Goal: Task Accomplishment & Management: Complete application form

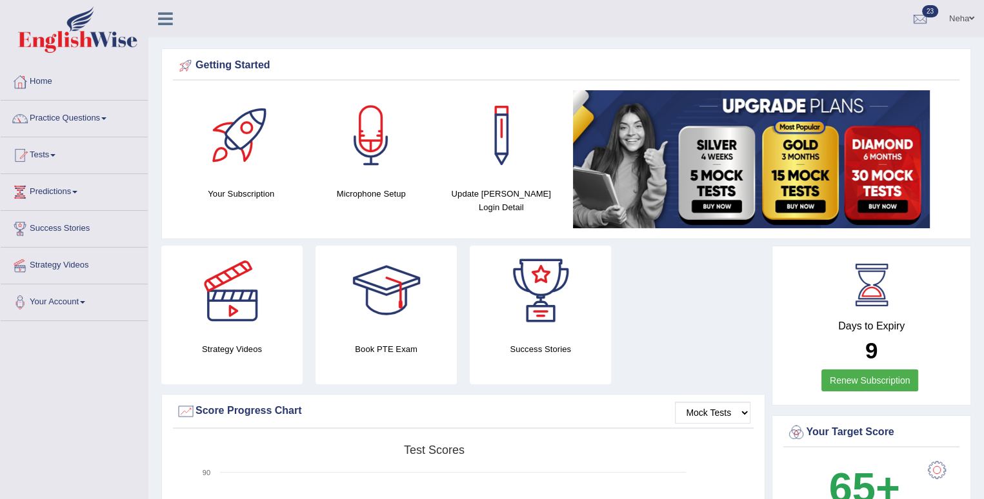
scroll to position [26, 0]
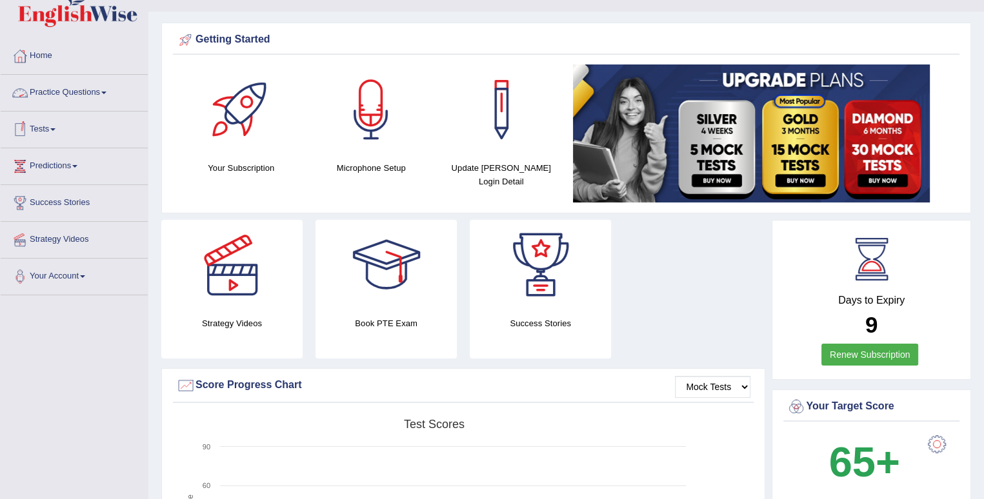
click at [53, 86] on link "Practice Questions" at bounding box center [74, 91] width 147 height 32
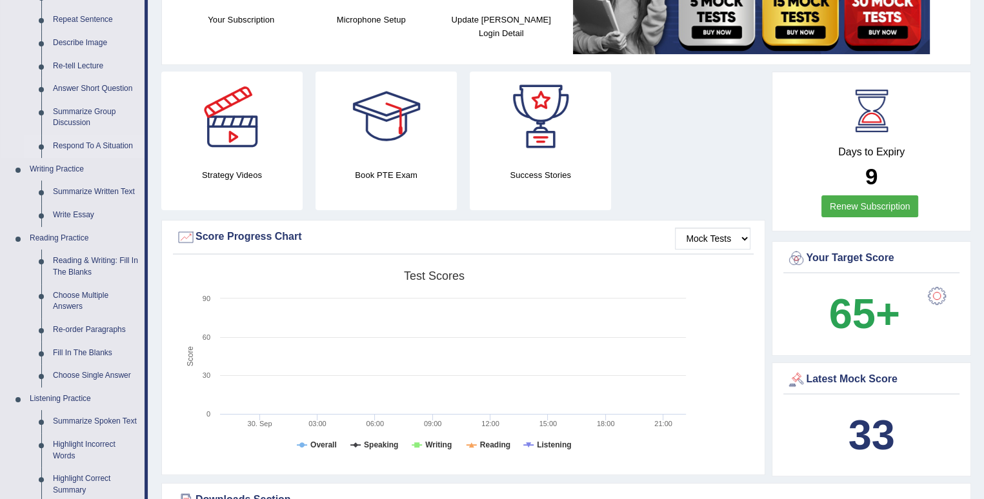
scroll to position [102, 0]
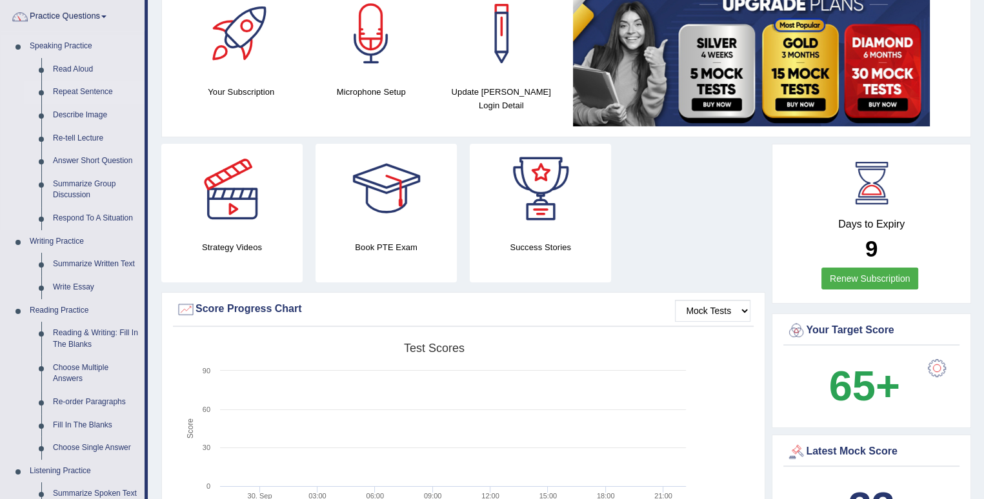
click at [88, 92] on link "Repeat Sentence" at bounding box center [95, 92] width 97 height 23
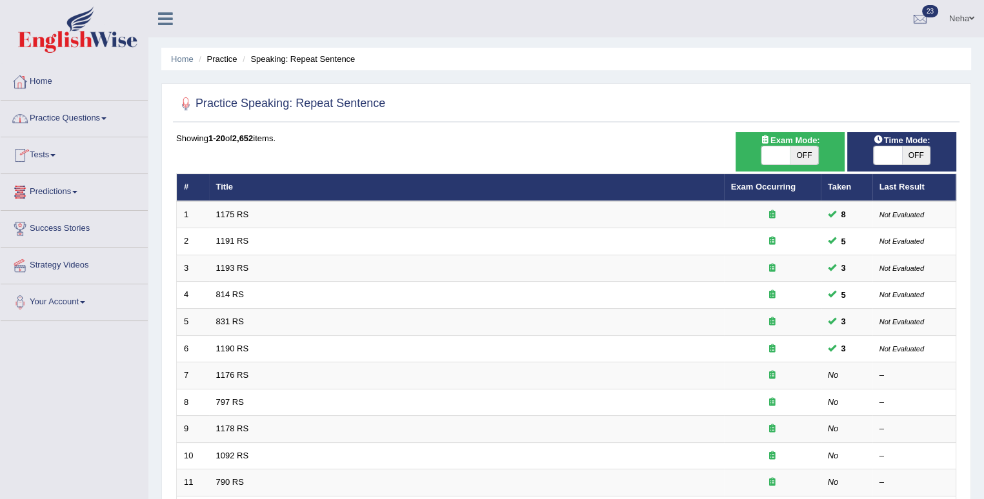
click at [75, 122] on link "Practice Questions" at bounding box center [74, 117] width 147 height 32
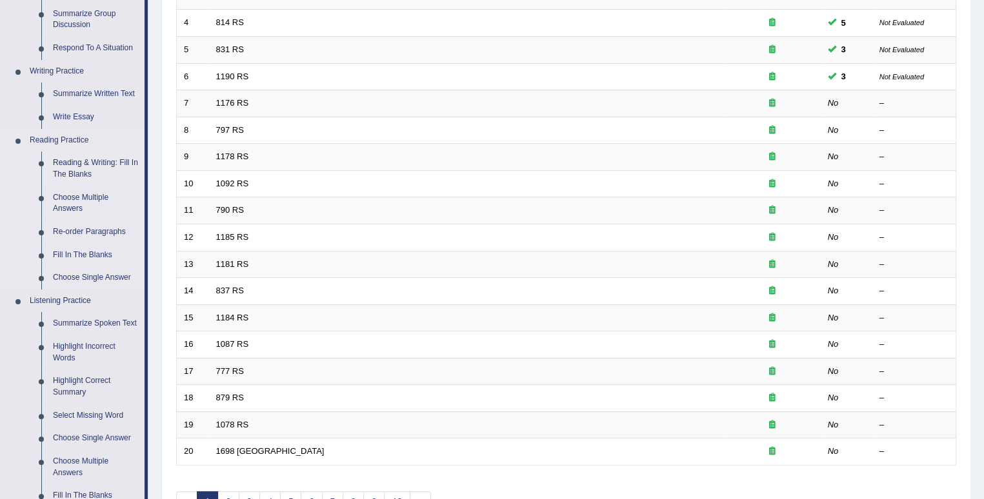
scroll to position [273, 0]
click at [75, 87] on link "Summarize Written Text" at bounding box center [95, 92] width 97 height 23
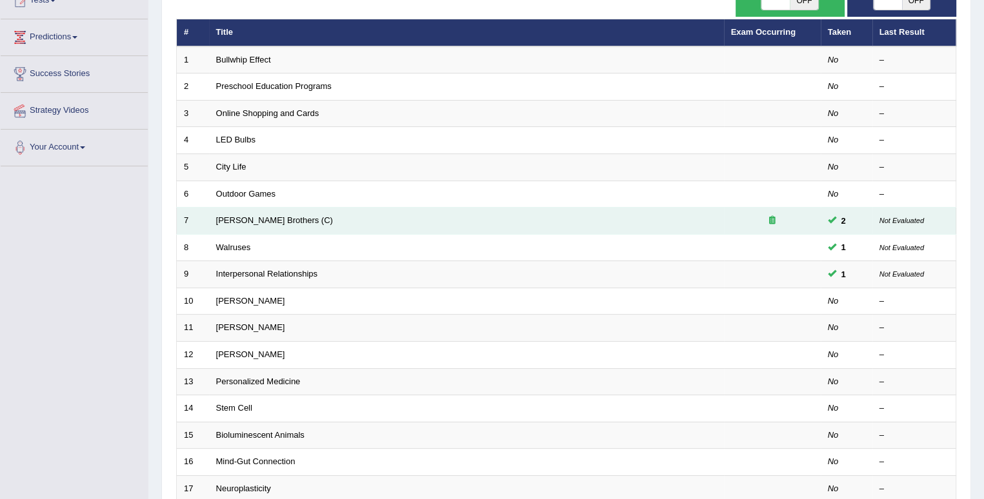
scroll to position [143, 0]
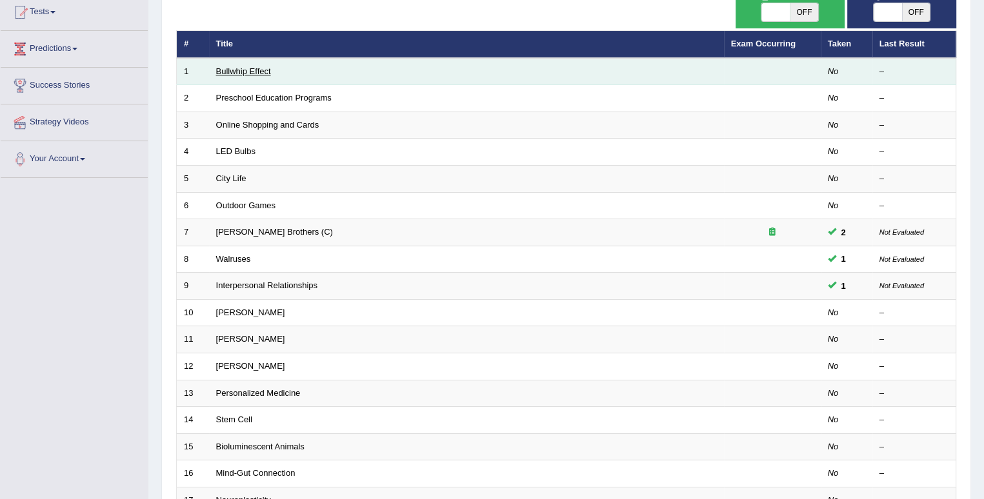
click at [248, 70] on link "Bullwhip Effect" at bounding box center [243, 71] width 55 height 10
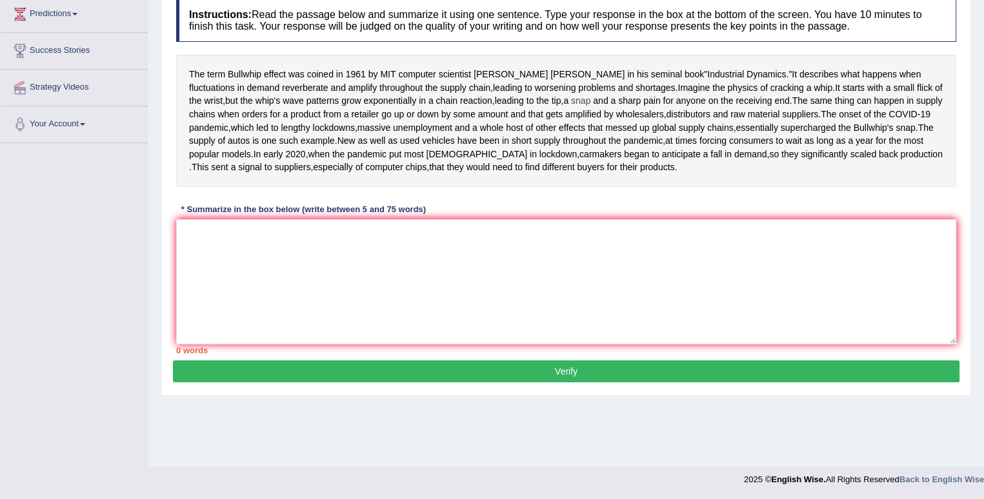
scroll to position [181, 0]
click at [372, 314] on textarea at bounding box center [566, 281] width 780 height 125
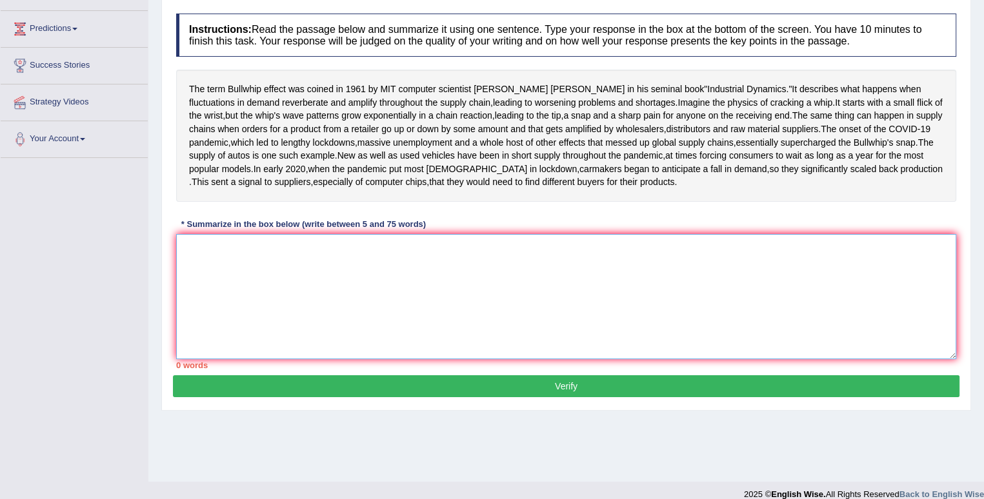
scroll to position [166, 0]
